Goal: Register for event/course

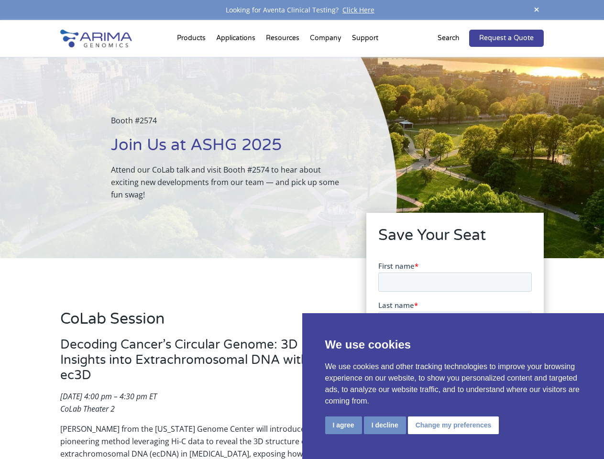
click at [302, 230] on div "Booth #2574 Join Us at ASHG 2025 Attend our CoLab talk and visit Booth #2574 to…" at bounding box center [198, 157] width 397 height 201
click at [343, 425] on button "I agree" at bounding box center [343, 426] width 37 height 18
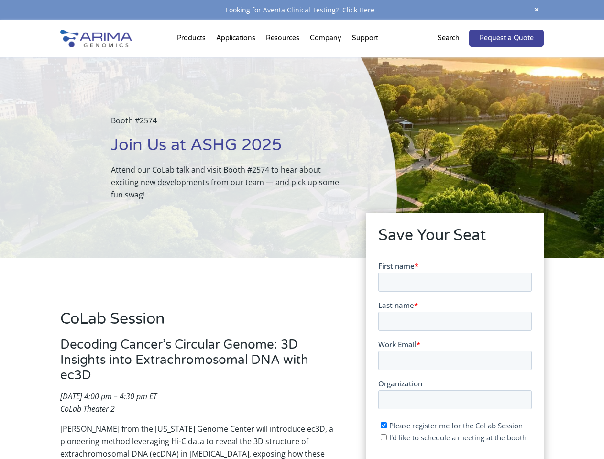
click at [384, 437] on input "I'd like to schedule a meeting at the booth" at bounding box center [383, 437] width 6 height 6
click at [451, 437] on span "I'd like to schedule a meeting at the booth" at bounding box center [457, 437] width 137 height 10
click at [386, 437] on input "I'd like to schedule a meeting at the booth" at bounding box center [383, 437] width 6 height 6
checkbox input "false"
click at [537, 10] on span at bounding box center [536, 10] width 14 height 13
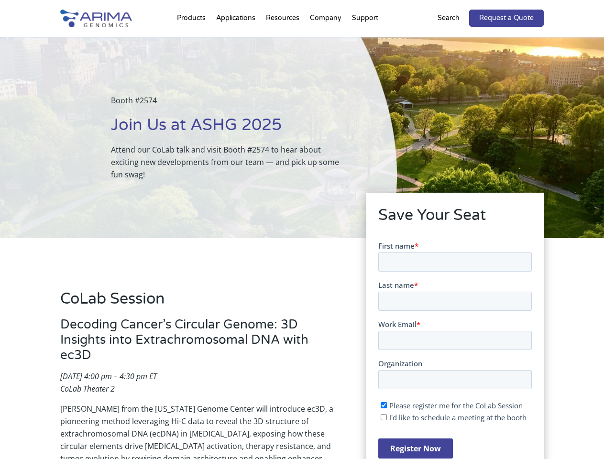
click at [193, 40] on div "Booth #2574 Join Us at ASHG 2025 Attend our CoLab talk and visit Booth #2574 to…" at bounding box center [198, 137] width 397 height 201
click at [284, 40] on div "Booth #2574 Join Us at ASHG 2025 Attend our CoLab talk and visit Booth #2574 to…" at bounding box center [198, 137] width 397 height 201
click at [326, 40] on div "Booth #2574 Join Us at ASHG 2025 Attend our CoLab talk and visit Booth #2574 to…" at bounding box center [198, 137] width 397 height 201
click at [365, 40] on div "Booth #2574 Join Us at ASHG 2025 Attend our CoLab talk and visit Booth #2574 to…" at bounding box center [198, 137] width 397 height 201
